Goal: Communication & Community: Answer question/provide support

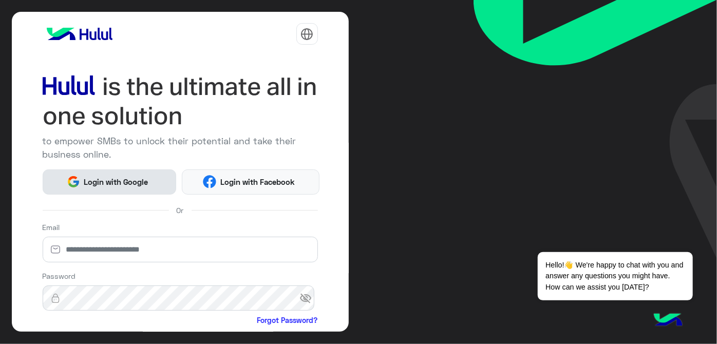
click at [76, 186] on img at bounding box center [73, 181] width 13 height 13
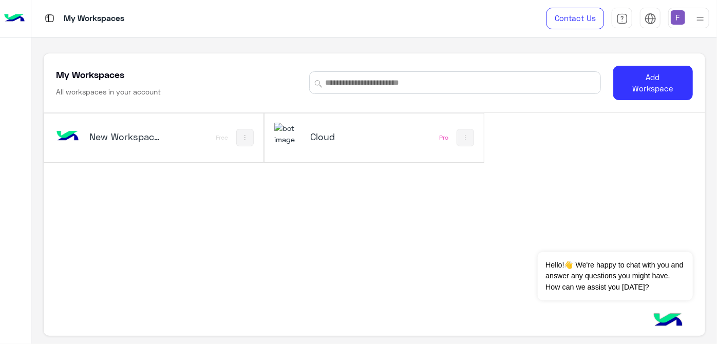
click at [324, 137] on h5 "Cloud" at bounding box center [346, 136] width 72 height 12
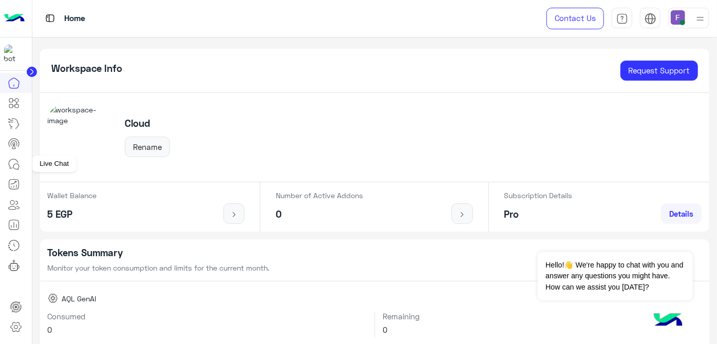
click at [15, 159] on icon at bounding box center [13, 163] width 9 height 9
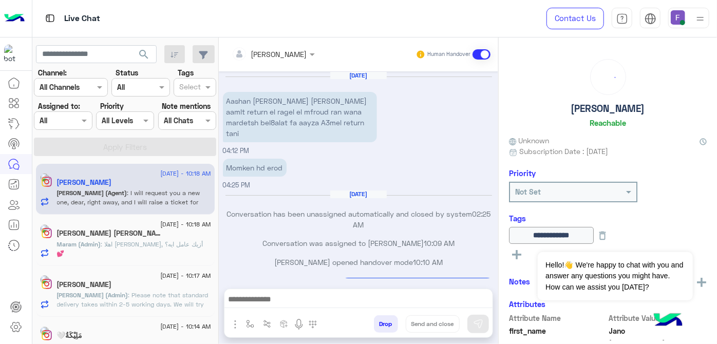
scroll to position [242, 0]
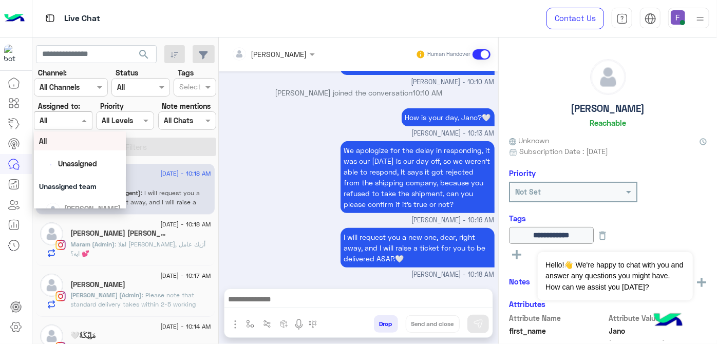
click at [81, 115] on span at bounding box center [85, 120] width 13 height 11
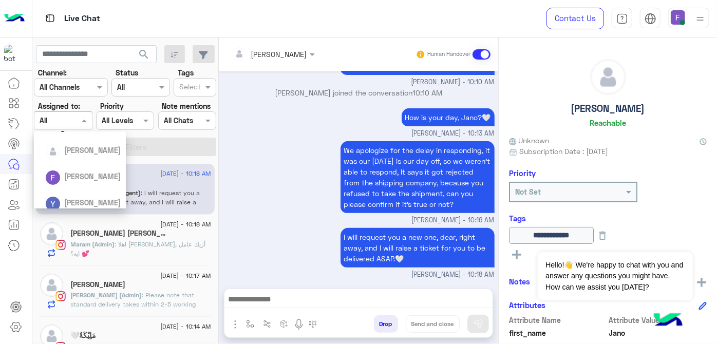
scroll to position [58, 0]
click at [68, 174] on span "[PERSON_NAME]" at bounding box center [92, 177] width 57 height 9
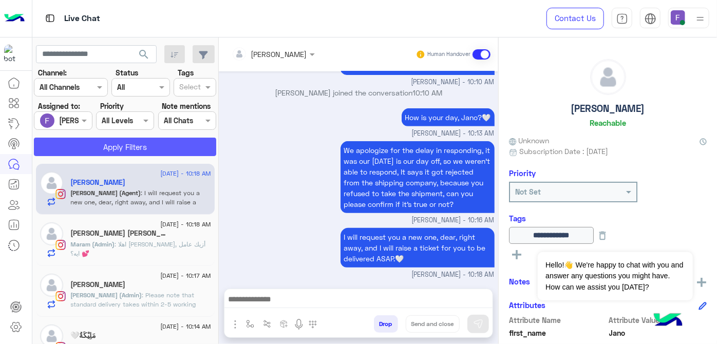
click at [116, 145] on button "Apply Filters" at bounding box center [125, 147] width 182 height 18
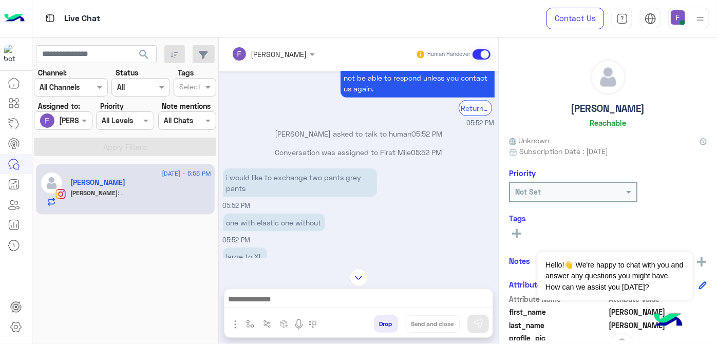
scroll to position [708, 0]
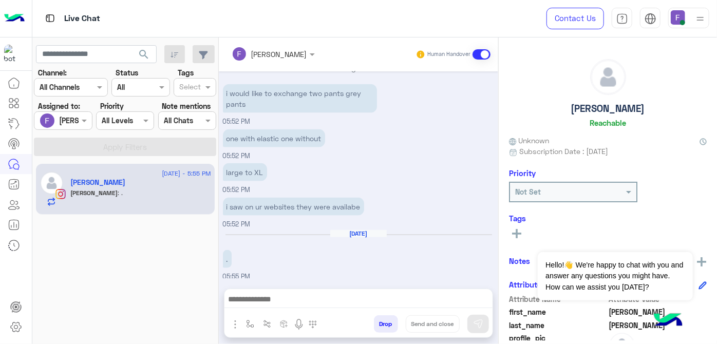
click at [283, 53] on div at bounding box center [273, 54] width 93 height 12
click at [387, 142] on div "one with elastic one without 05:52 PM" at bounding box center [359, 144] width 272 height 34
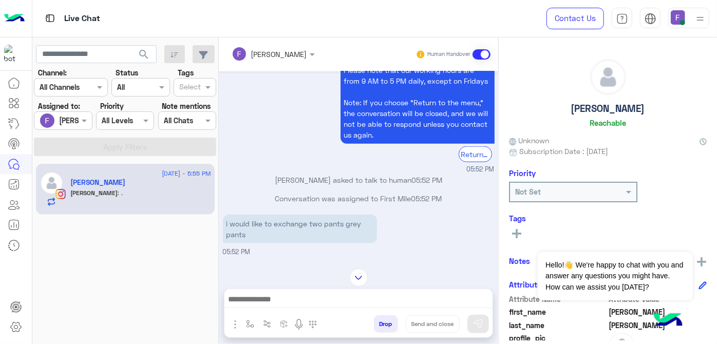
scroll to position [577, 0]
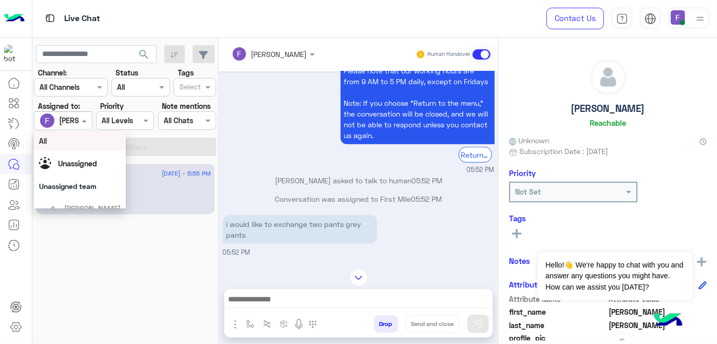
click at [82, 124] on span at bounding box center [85, 120] width 13 height 11
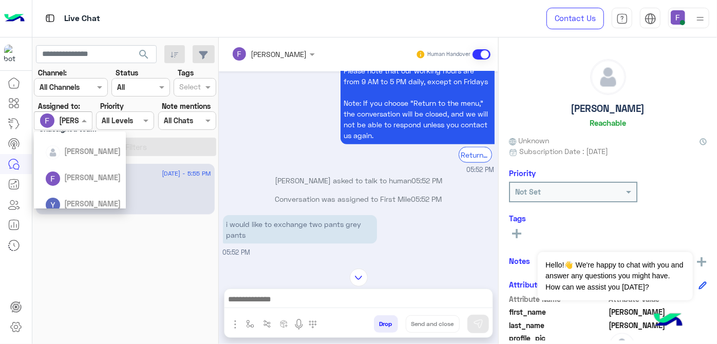
scroll to position [52, 0]
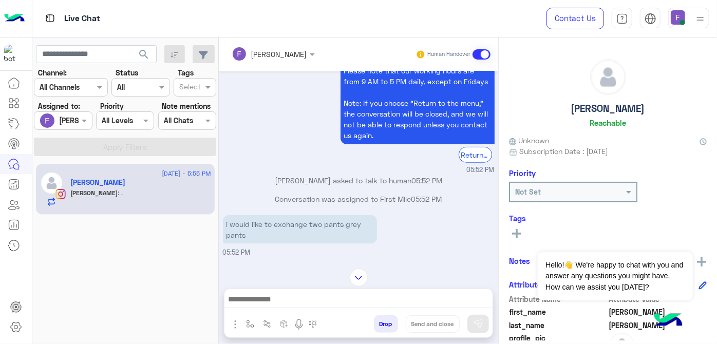
click at [250, 158] on div "Please note that our working hours are from 9 AM to 5 PM daily, except on Frida…" at bounding box center [359, 117] width 272 height 116
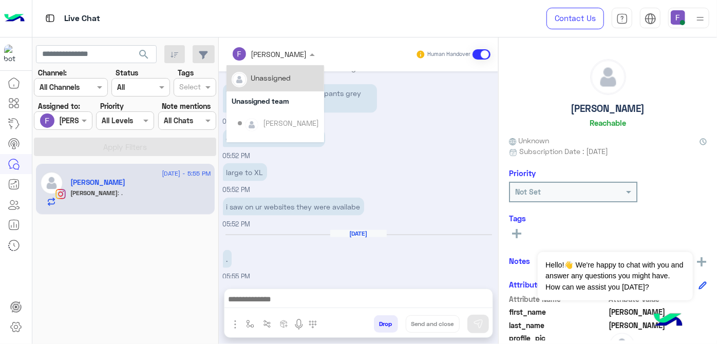
click at [289, 60] on div "[PERSON_NAME]" at bounding box center [270, 54] width 76 height 21
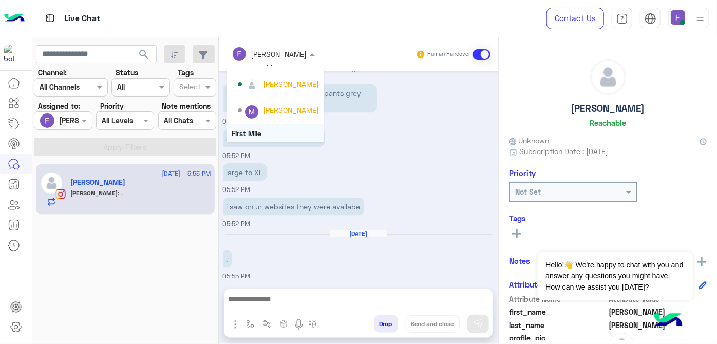
scroll to position [208, 0]
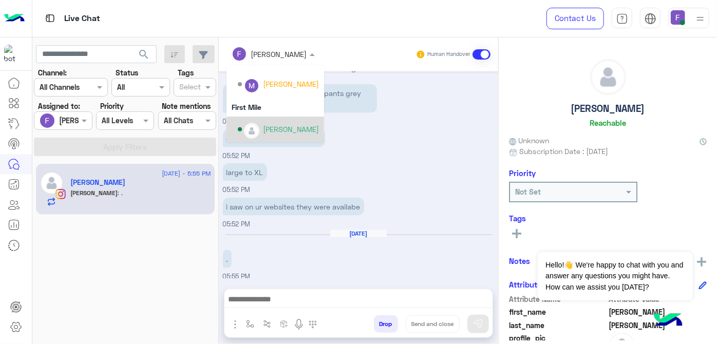
click at [288, 129] on div "[PERSON_NAME]" at bounding box center [291, 129] width 56 height 11
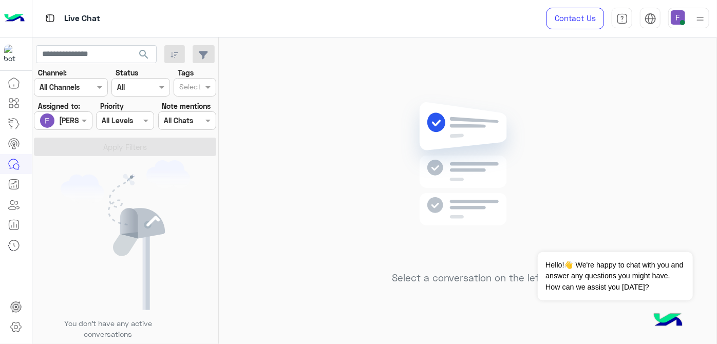
click at [677, 24] on img at bounding box center [678, 17] width 14 height 14
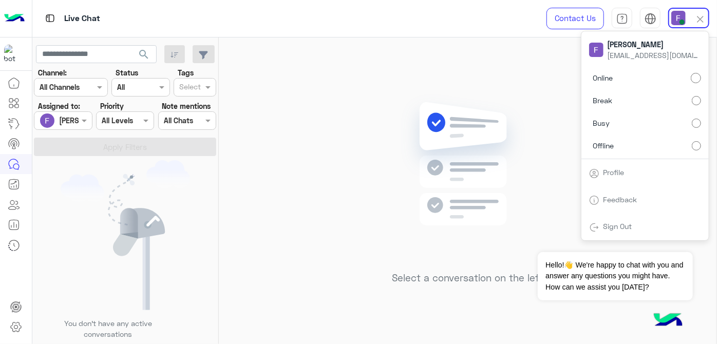
click at [300, 153] on div "Select a conversation on the left" at bounding box center [468, 192] width 498 height 311
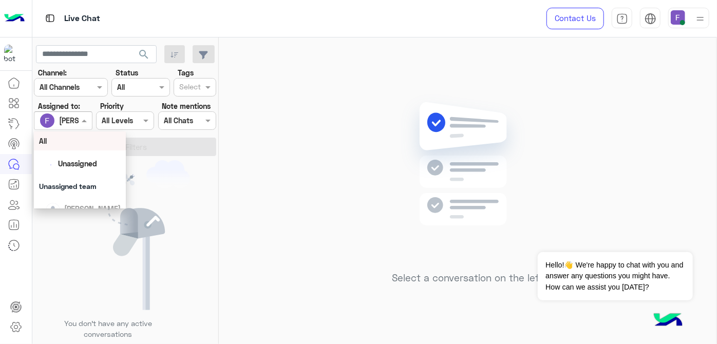
click at [50, 119] on input "text" at bounding box center [52, 121] width 24 height 11
click at [62, 143] on div "All" at bounding box center [80, 141] width 82 height 11
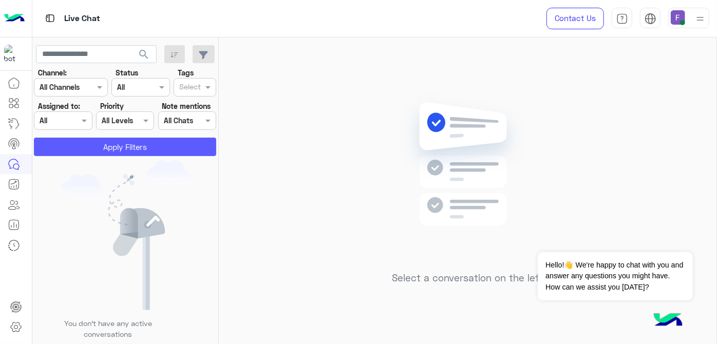
click at [68, 151] on button "Apply Filters" at bounding box center [125, 147] width 182 height 18
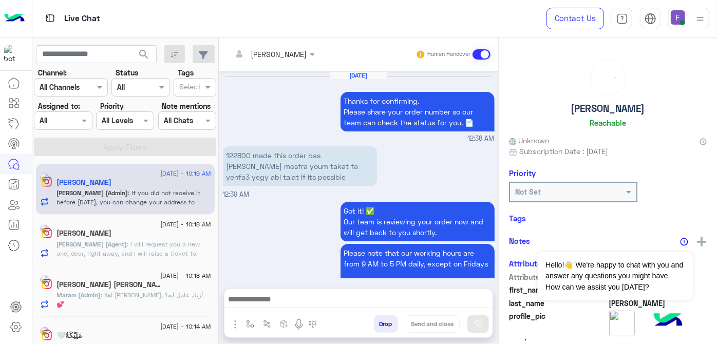
scroll to position [330, 0]
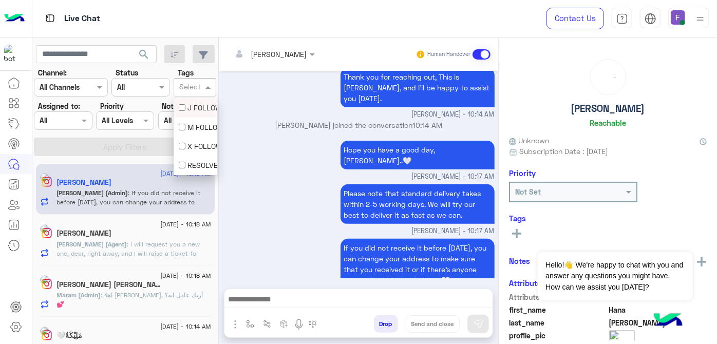
click at [202, 88] on div at bounding box center [190, 88] width 25 height 13
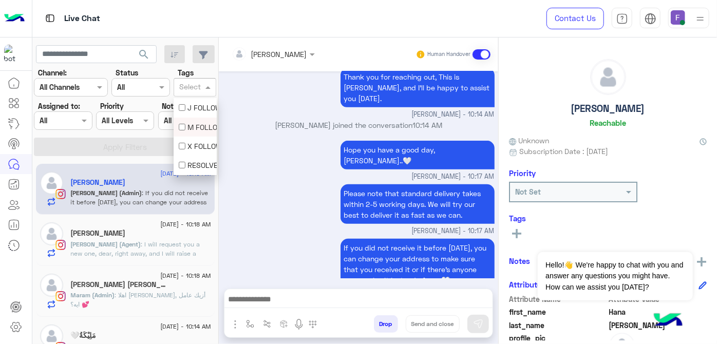
scroll to position [38, 0]
click at [201, 143] on div "F FOLLOW UP" at bounding box center [195, 146] width 32 height 11
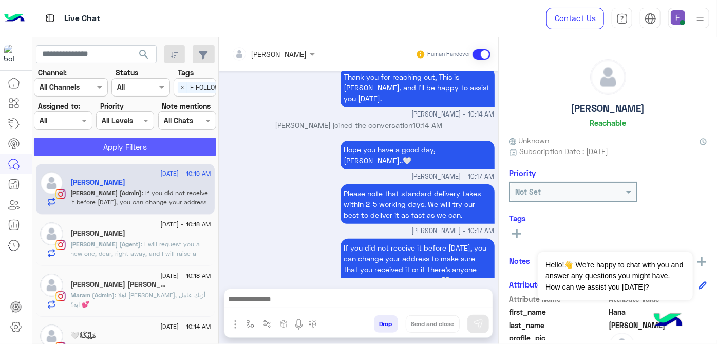
click at [201, 143] on button "Apply Filters" at bounding box center [125, 147] width 182 height 18
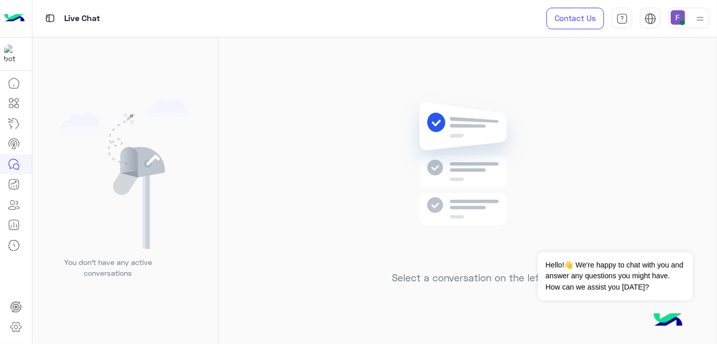
click at [679, 14] on img at bounding box center [678, 17] width 14 height 14
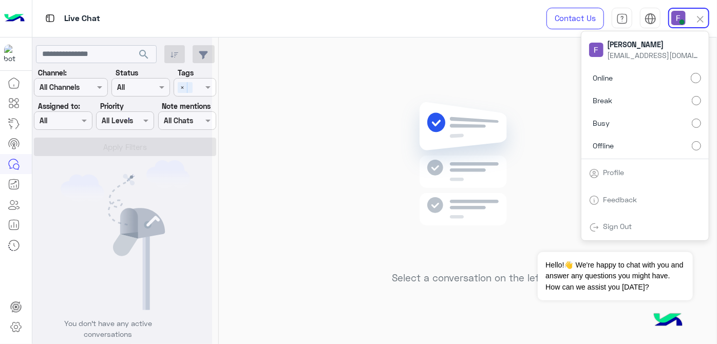
click at [480, 100] on img at bounding box center [467, 179] width 148 height 171
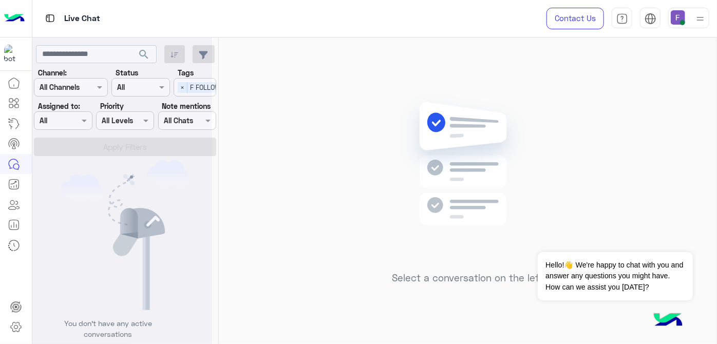
click at [551, 39] on div "Select a conversation on the left" at bounding box center [468, 192] width 498 height 311
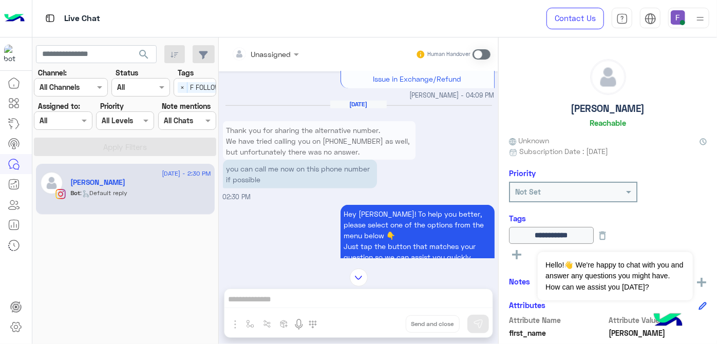
scroll to position [426, 0]
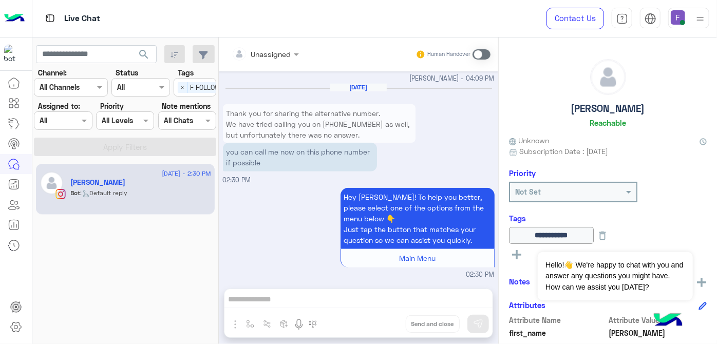
click at [344, 121] on p "Thank you for sharing the alternative number. We have tried calling you on +20 …" at bounding box center [319, 134] width 193 height 61
click at [74, 61] on input "text" at bounding box center [96, 54] width 121 height 18
paste input "**********"
type input "**********"
click at [132, 45] on button "search" at bounding box center [144, 56] width 25 height 22
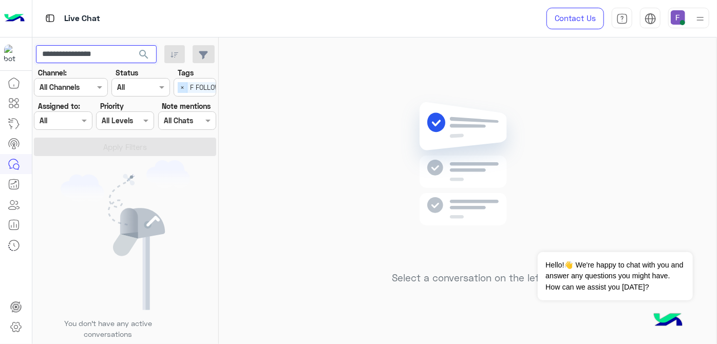
click at [183, 85] on span "×" at bounding box center [183, 87] width 10 height 11
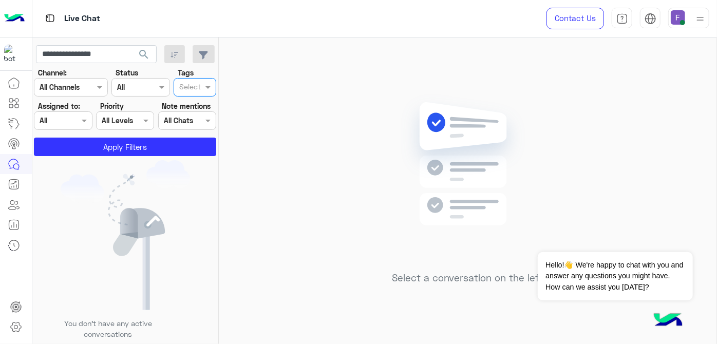
scroll to position [0, 0]
click at [142, 53] on span "search" at bounding box center [144, 54] width 12 height 12
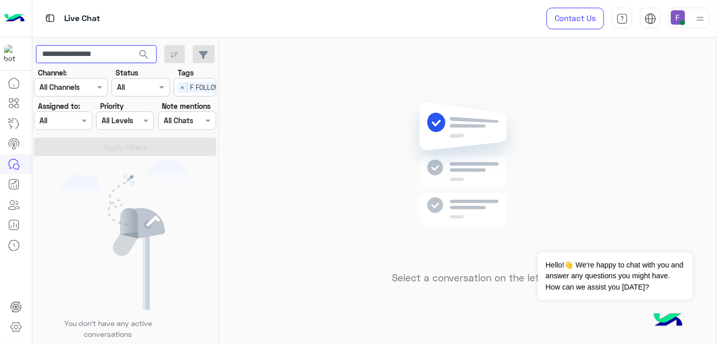
click at [82, 52] on input "**********" at bounding box center [96, 54] width 121 height 18
click at [181, 85] on span "×" at bounding box center [183, 87] width 10 height 11
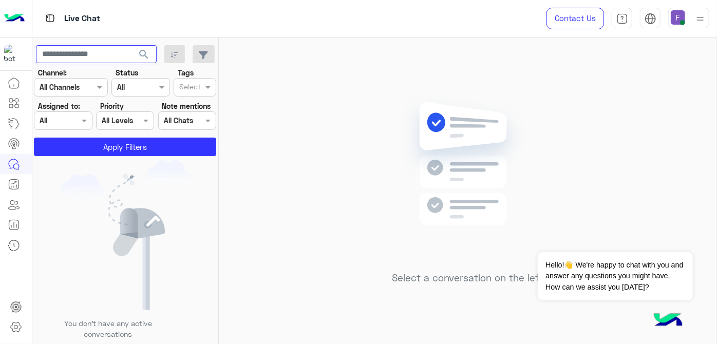
click at [101, 57] on input "text" at bounding box center [96, 54] width 121 height 18
paste input "**********"
type input "**********"
click at [132, 45] on button "search" at bounding box center [144, 56] width 25 height 22
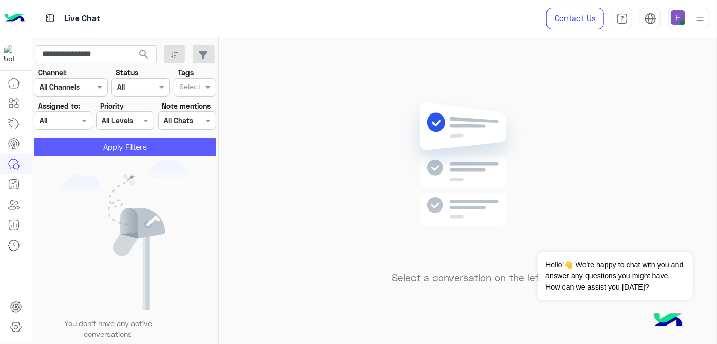
click at [118, 149] on button "Apply Filters" at bounding box center [125, 147] width 182 height 18
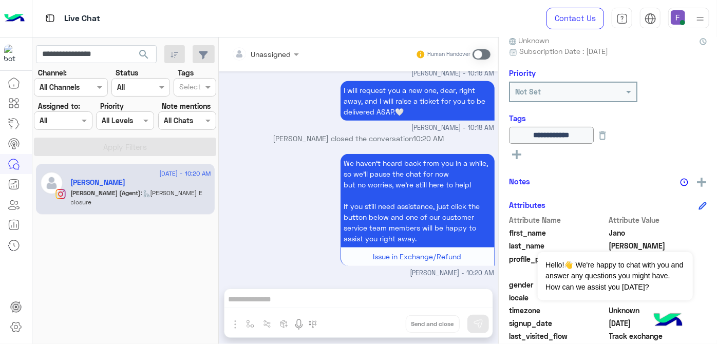
scroll to position [101, 0]
click at [697, 178] on img at bounding box center [701, 181] width 9 height 9
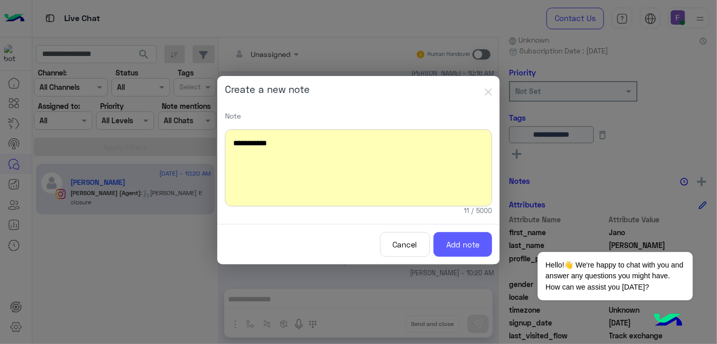
click at [476, 241] on button "Add note" at bounding box center [463, 244] width 59 height 25
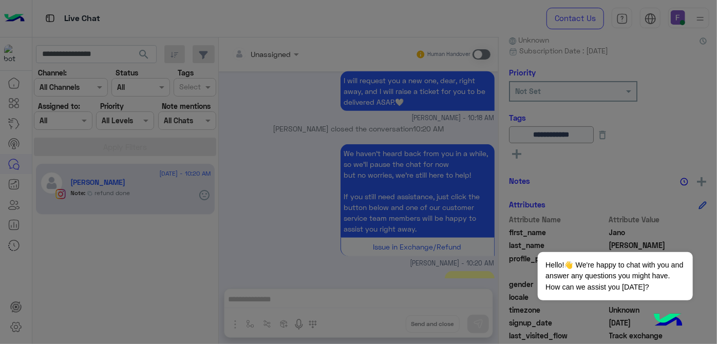
scroll to position [333, 0]
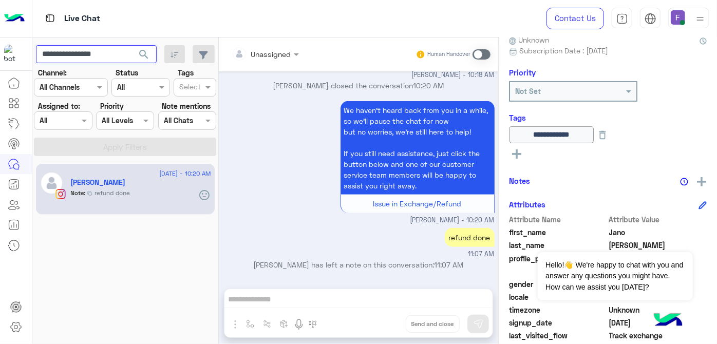
click at [111, 59] on input "**********" at bounding box center [96, 54] width 121 height 18
click at [153, 51] on button "search" at bounding box center [144, 56] width 25 height 22
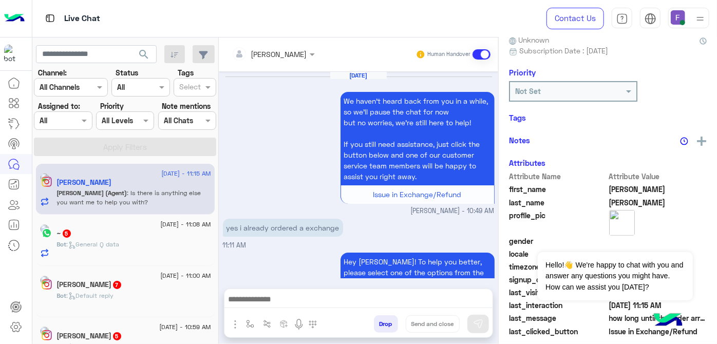
scroll to position [275, 0]
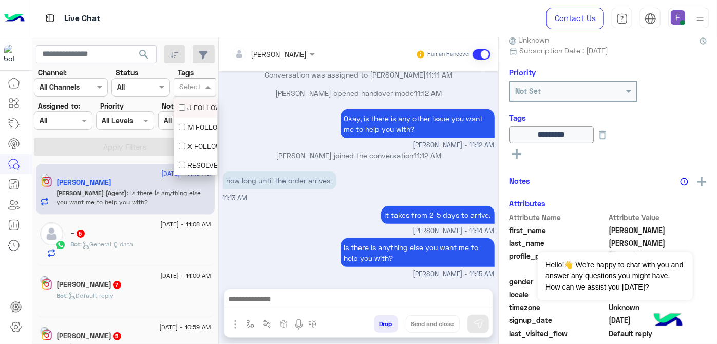
click at [187, 86] on input "text" at bounding box center [190, 88] width 22 height 11
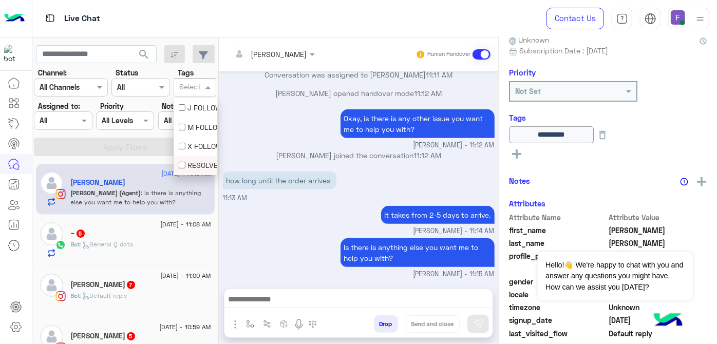
scroll to position [38, 0]
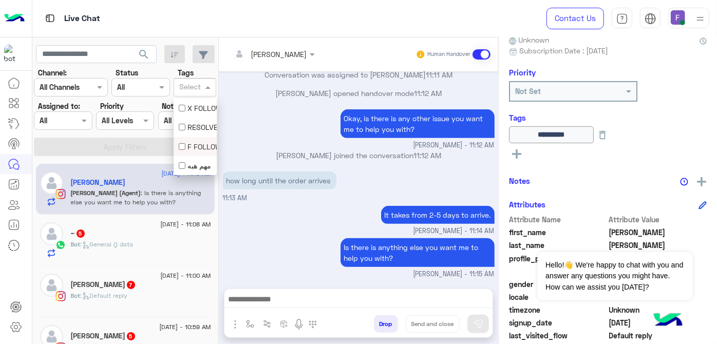
click at [197, 144] on div "F FOLLOW UP" at bounding box center [195, 146] width 32 height 11
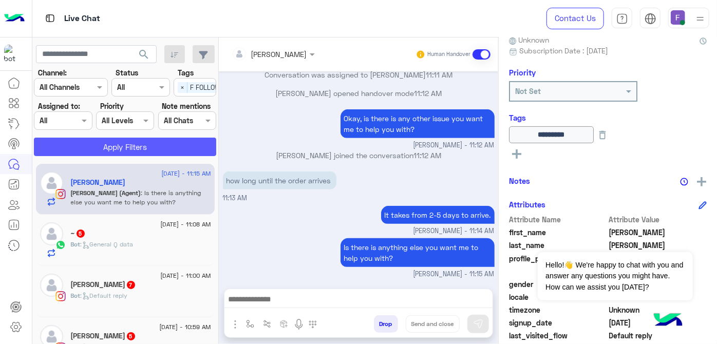
click at [197, 144] on button "Apply Filters" at bounding box center [125, 147] width 182 height 18
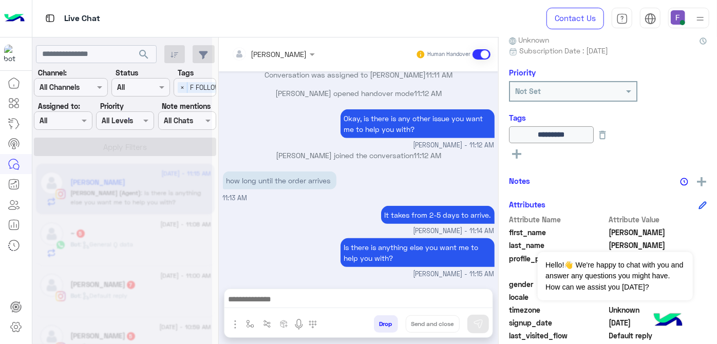
click at [669, 67] on div "[PERSON_NAME] Reachable Unknown Subscription Date : [DATE] Priority Not Set Tag…" at bounding box center [608, 188] width 218 height 303
